Goal: Information Seeking & Learning: Learn about a topic

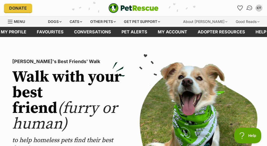
click at [250, 8] on img "Conversations" at bounding box center [249, 8] width 7 height 7
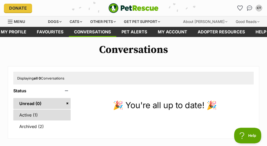
click at [32, 116] on link "Active (1)" at bounding box center [41, 115] width 57 height 11
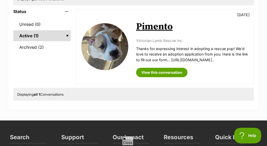
scroll to position [82, 0]
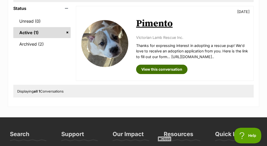
click at [142, 74] on link "View this conversation" at bounding box center [161, 69] width 51 height 9
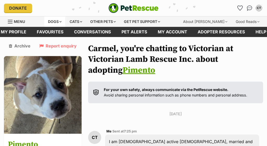
click at [59, 22] on div "Dogs" at bounding box center [54, 21] width 21 height 10
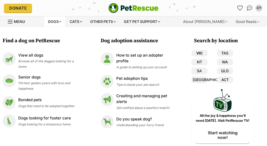
click at [200, 53] on link "VIC" at bounding box center [199, 53] width 16 height 7
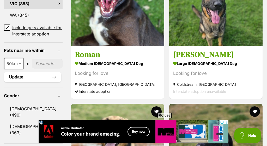
scroll to position [395, 0]
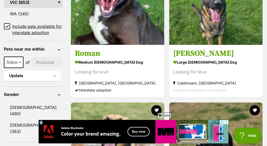
click at [7, 25] on icon at bounding box center [6, 26] width 3 height 2
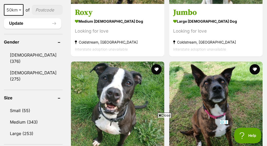
scroll to position [426, 0]
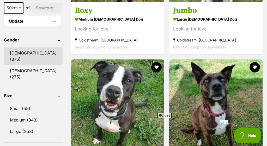
click at [28, 58] on link "Male (376)" at bounding box center [33, 55] width 59 height 17
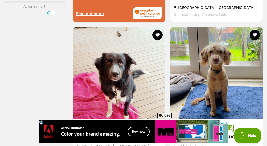
scroll to position [1122, 0]
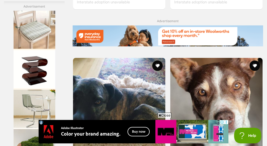
scroll to position [1175, 0]
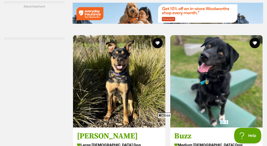
scroll to position [1146, 0]
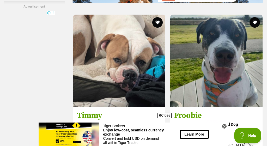
scroll to position [1163, 0]
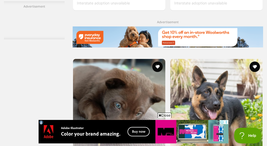
scroll to position [1118, 0]
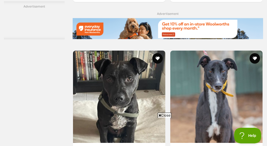
scroll to position [1181, 0]
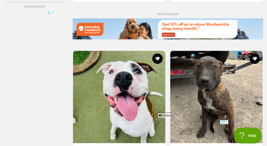
scroll to position [1128, 0]
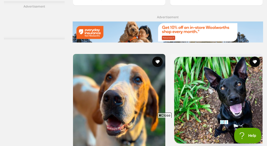
scroll to position [1184, 0]
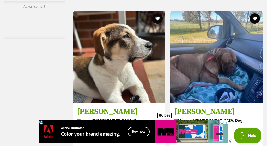
scroll to position [1166, 0]
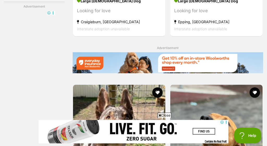
scroll to position [1094, 0]
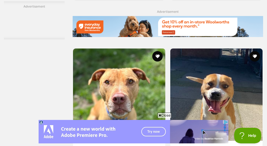
scroll to position [1185, 0]
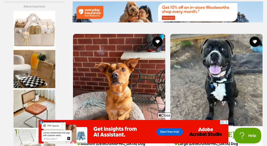
scroll to position [1147, 0]
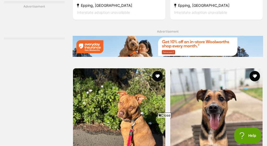
scroll to position [1109, 0]
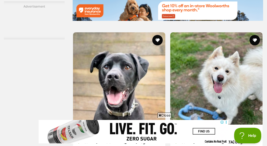
scroll to position [1202, 0]
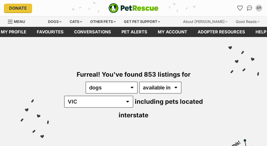
scroll to position [395, 0]
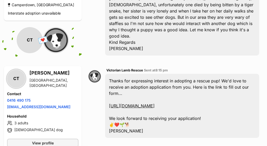
scroll to position [190, 0]
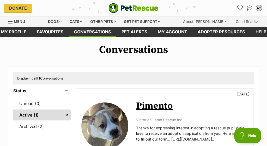
click at [257, 7] on div "CT" at bounding box center [259, 8] width 7 height 7
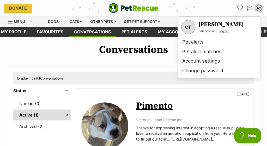
click at [224, 30] on link "Log out" at bounding box center [223, 31] width 11 height 4
